Goal: Information Seeking & Learning: Learn about a topic

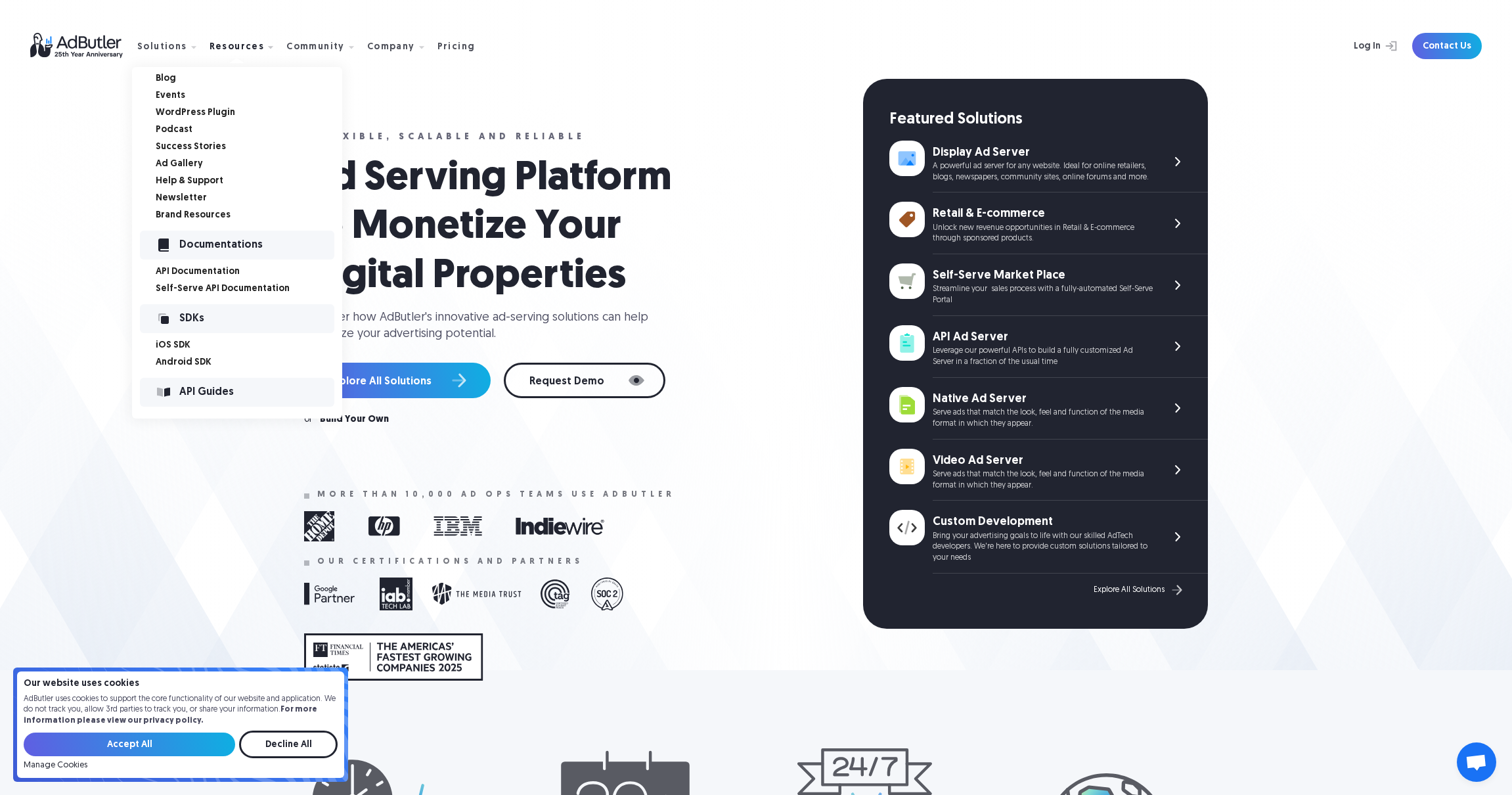
click at [203, 273] on link "API Documentation" at bounding box center [249, 272] width 187 height 9
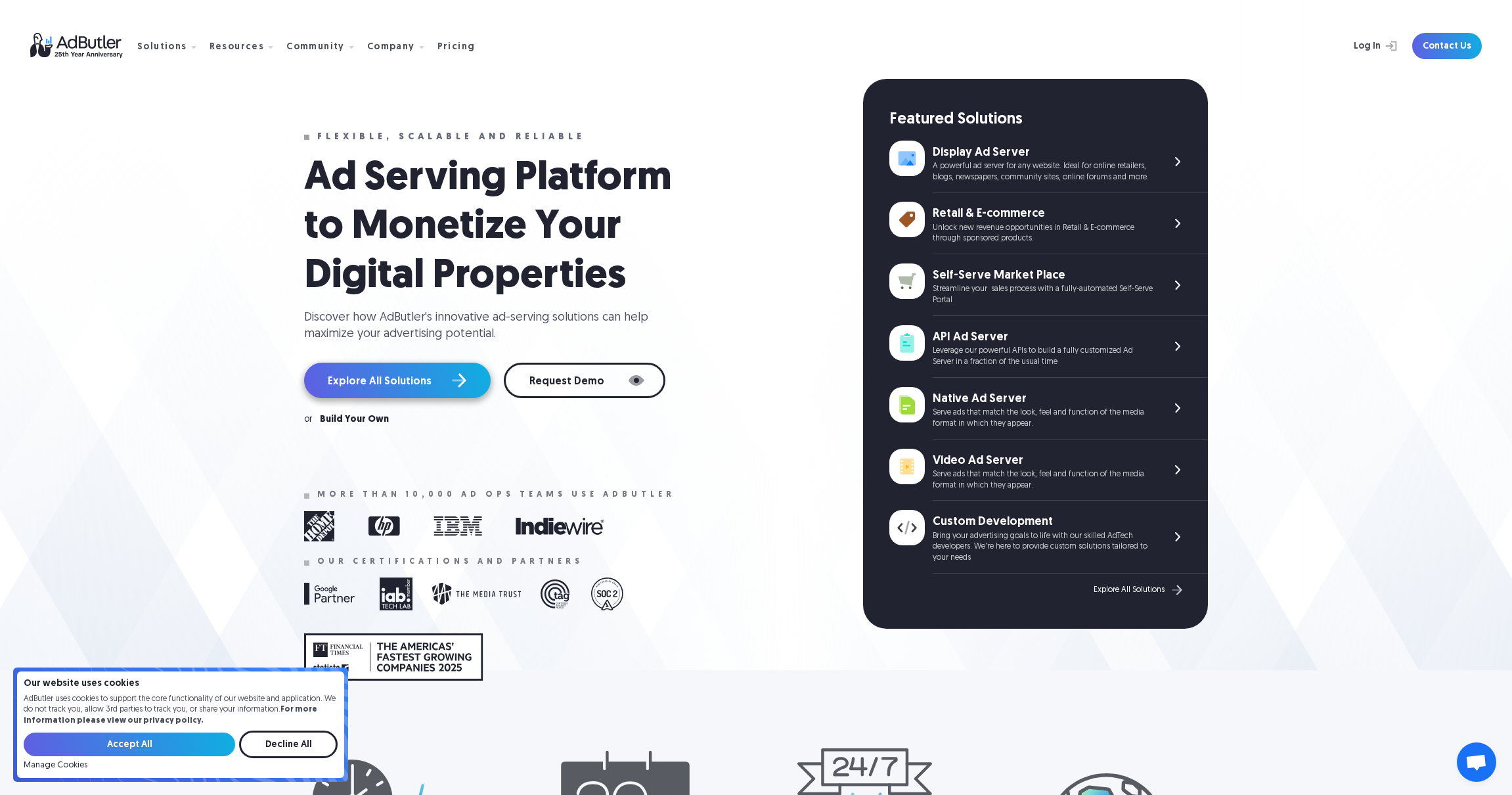
click at [430, 383] on link "Explore All Solutions" at bounding box center [398, 380] width 187 height 35
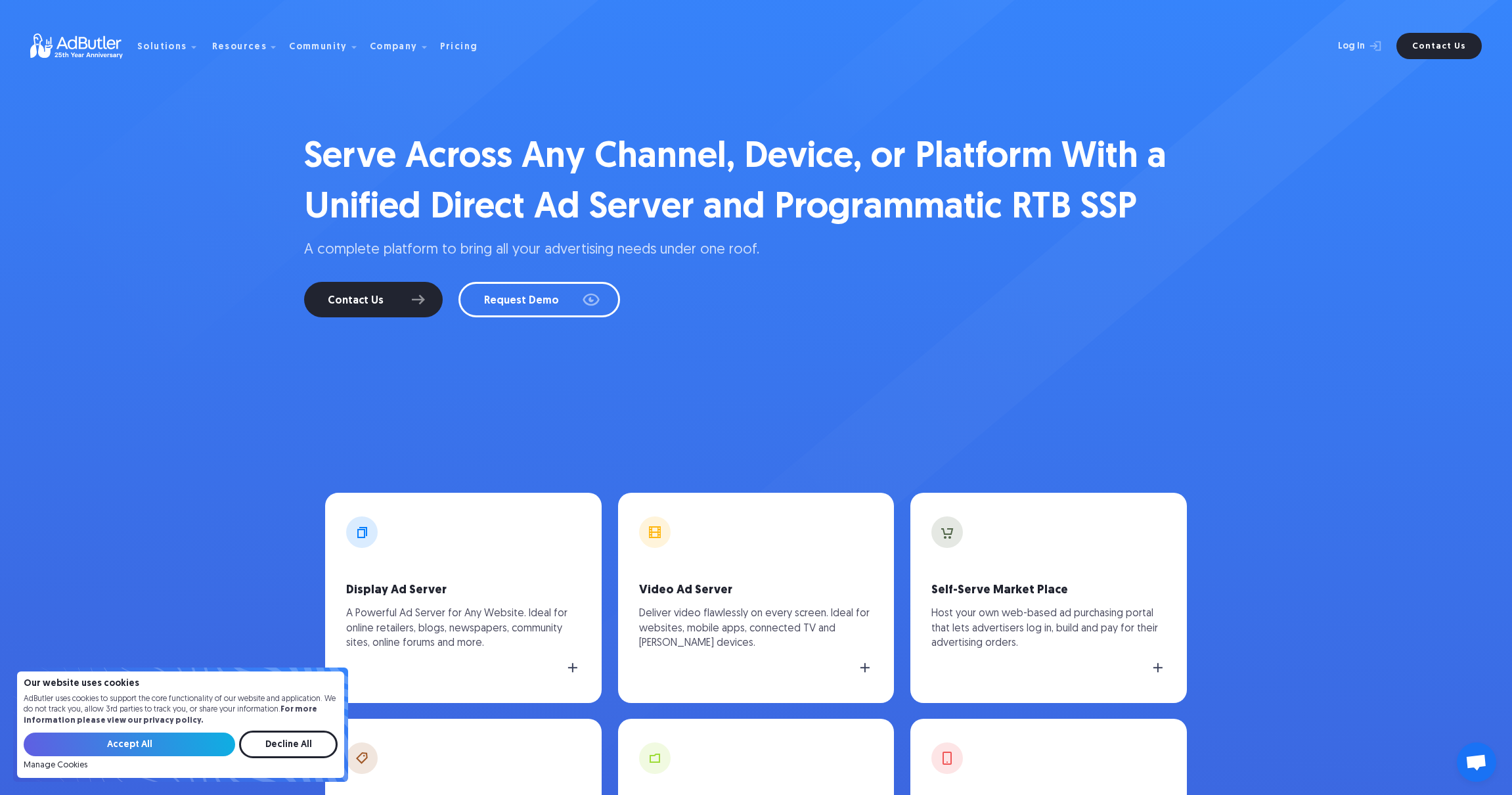
scroll to position [56, 0]
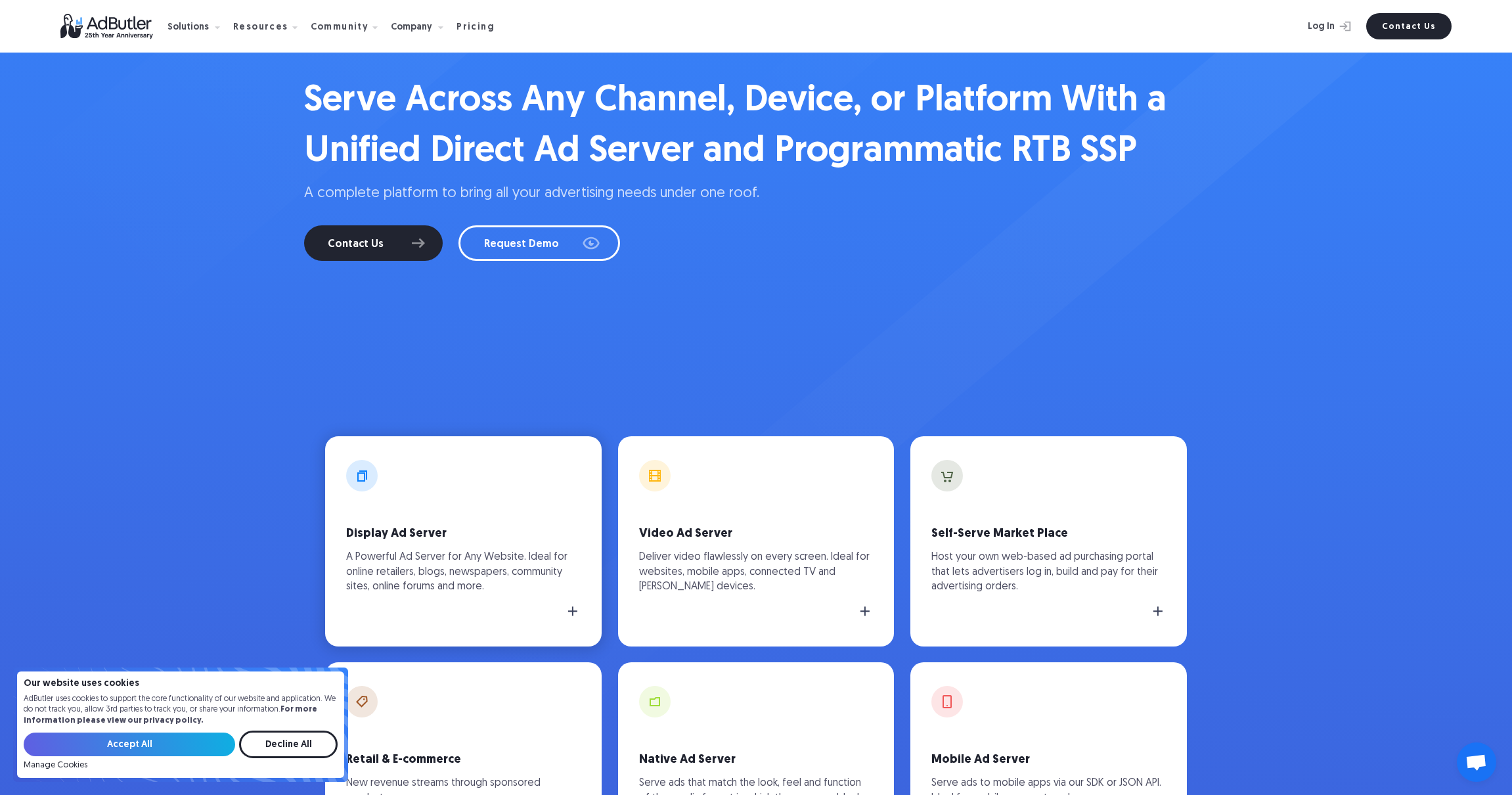
click at [432, 551] on p "A Powerful Ad Server for Any Website. Ideal for online retailers, blogs, newspa…" at bounding box center [463, 572] width 234 height 44
